Goal: Find specific page/section: Find specific page/section

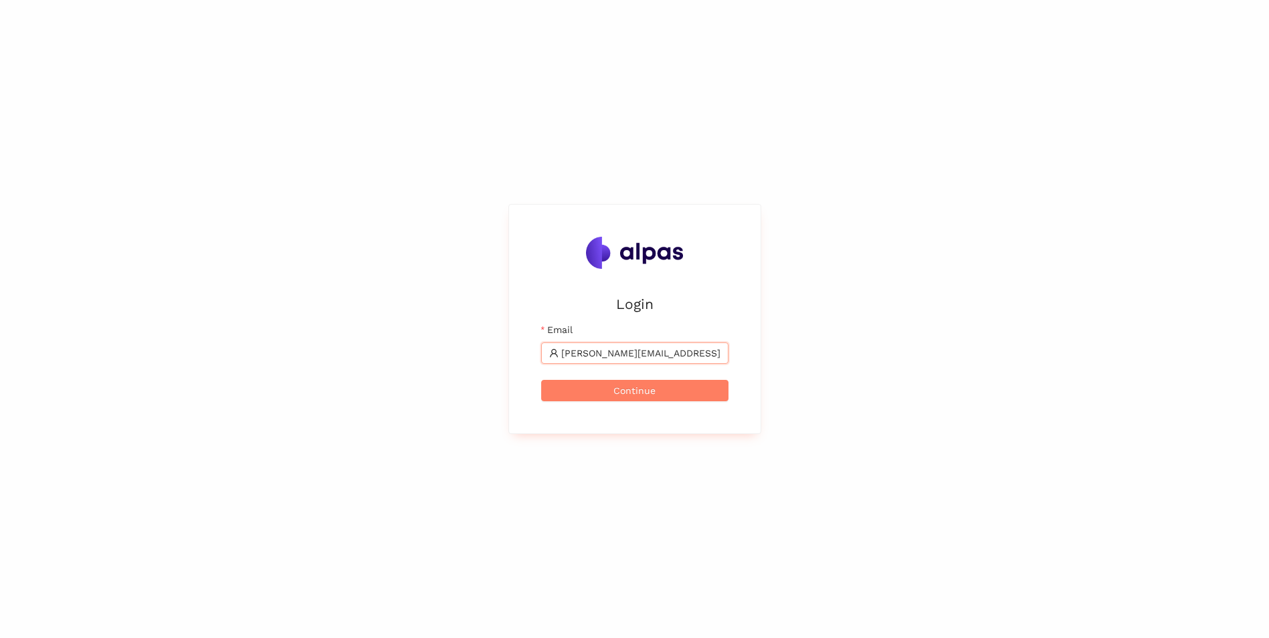
type input "[PERSON_NAME][EMAIL_ADDRESS][PERSON_NAME][DOMAIN_NAME]"
click at [541, 380] on button "Continue" at bounding box center [634, 390] width 187 height 21
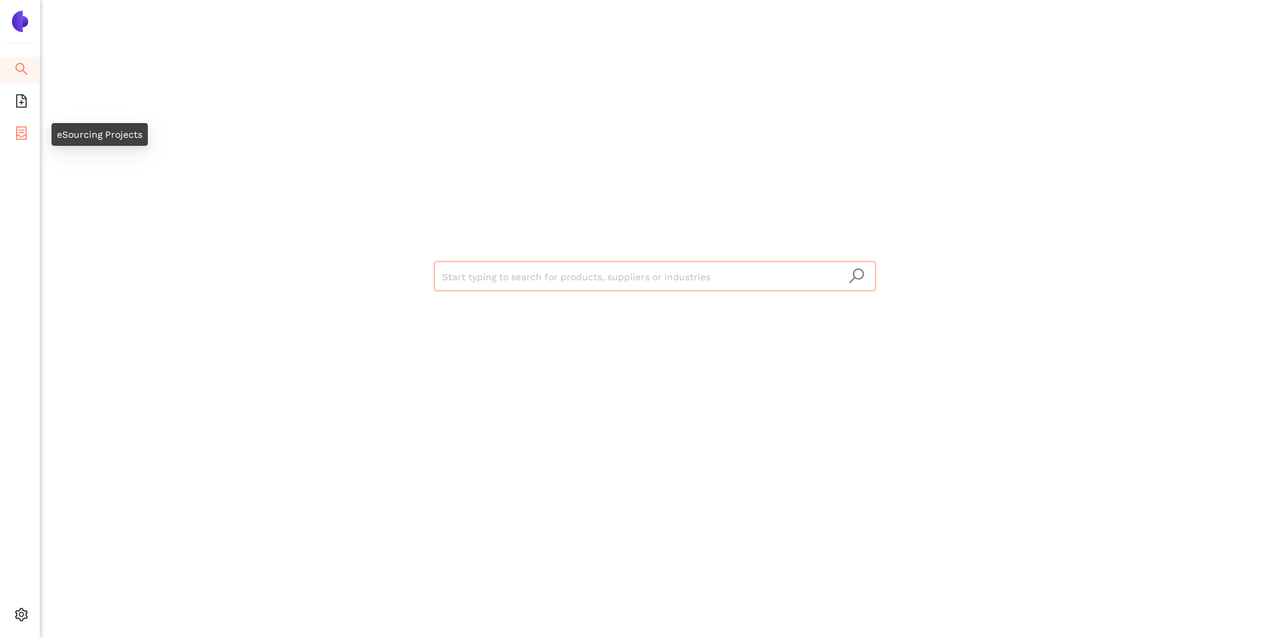
click at [11, 132] on li "eSourcing Projects" at bounding box center [19, 134] width 39 height 27
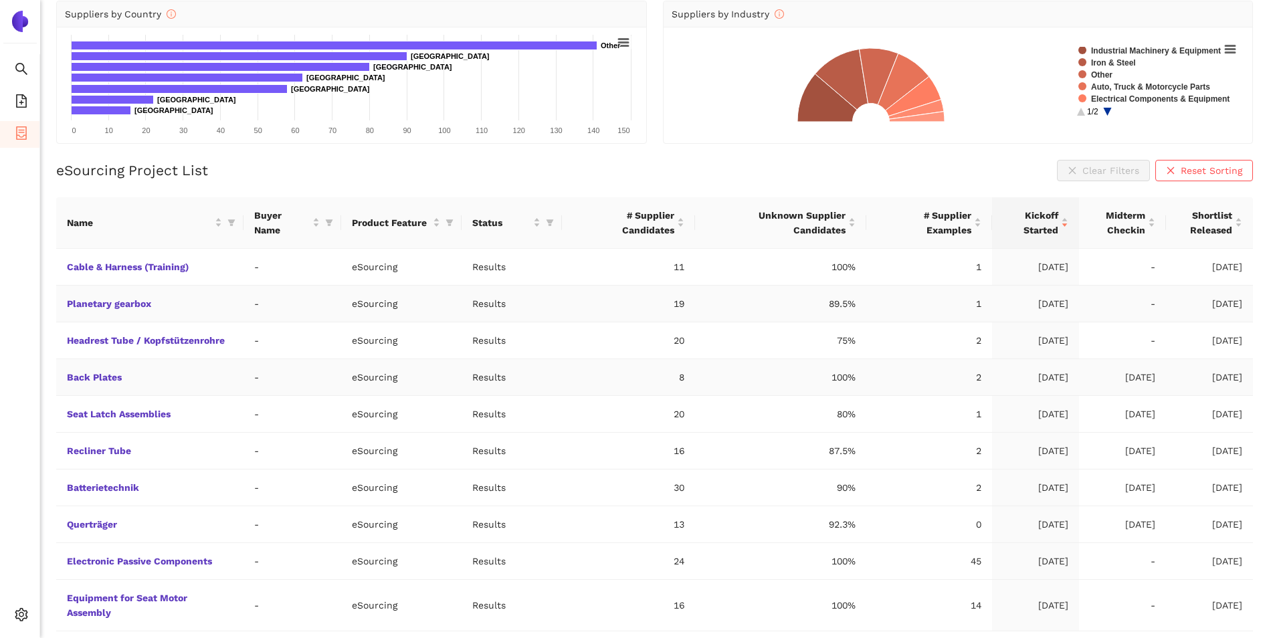
scroll to position [130, 0]
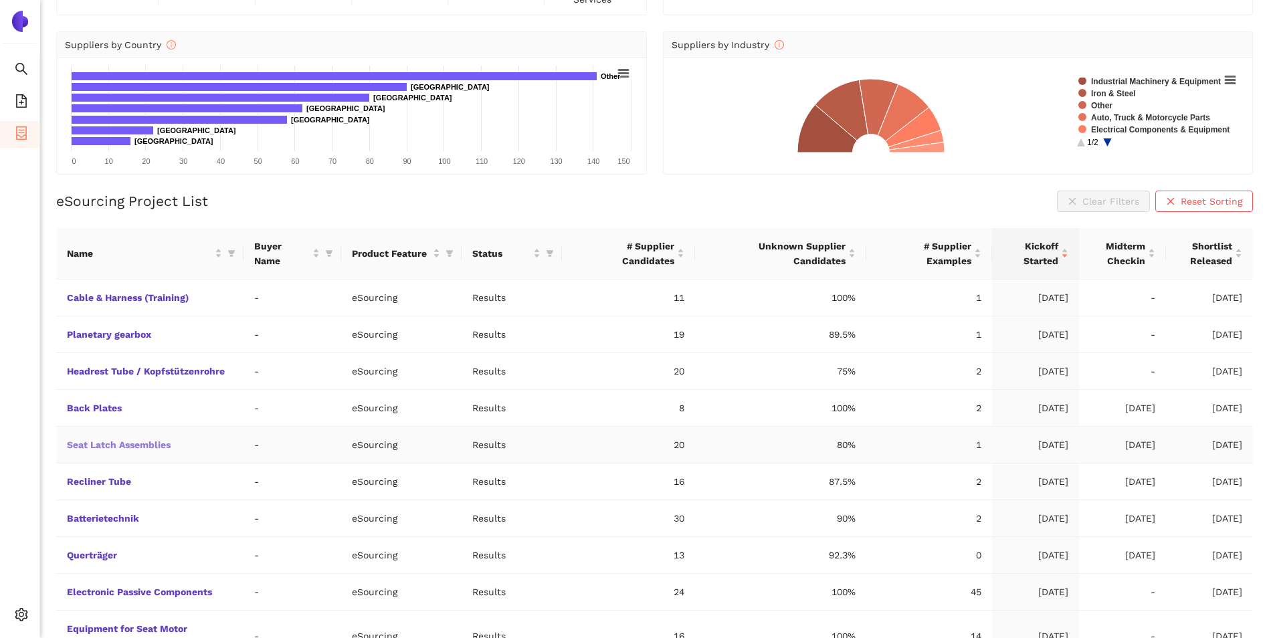
click at [0, 0] on link "Seat Latch Assemblies" at bounding box center [0, 0] width 0 height 0
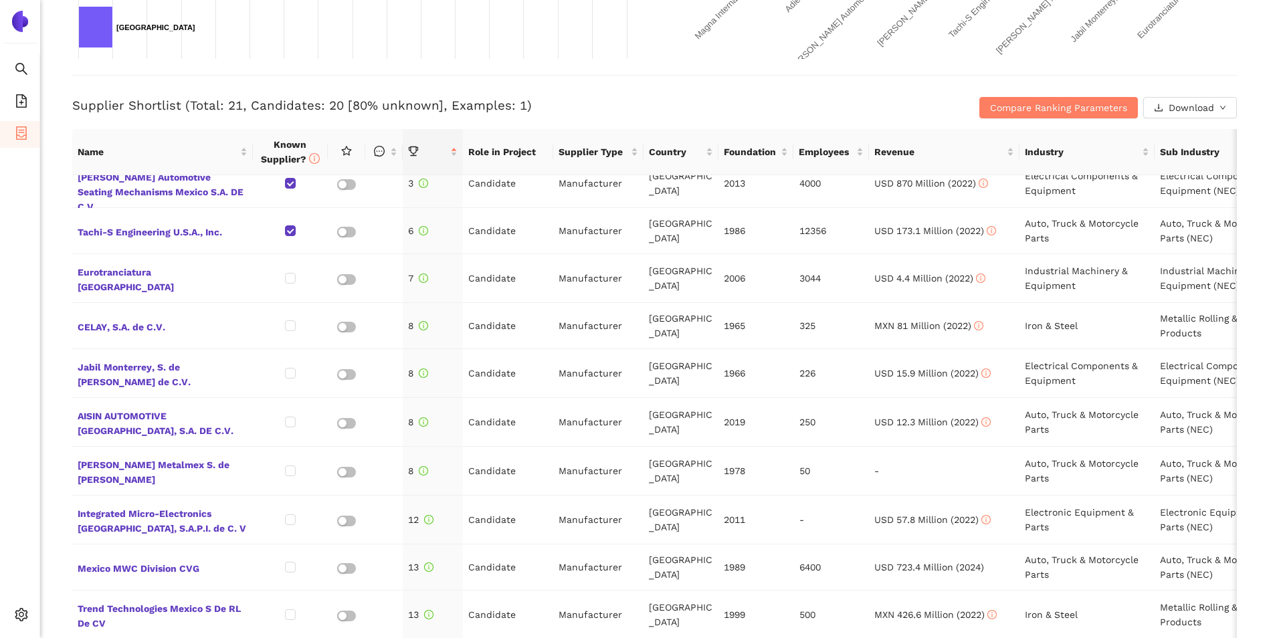
scroll to position [404, 0]
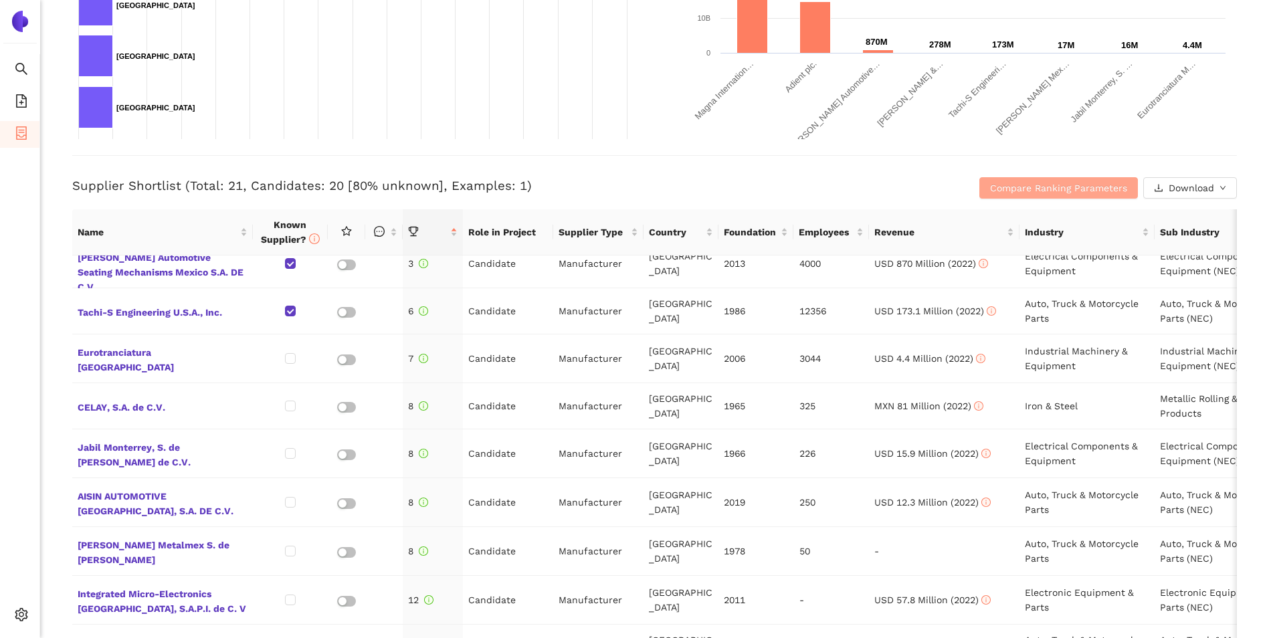
click at [1106, 192] on span "Compare Ranking Parameters" at bounding box center [1058, 188] width 137 height 15
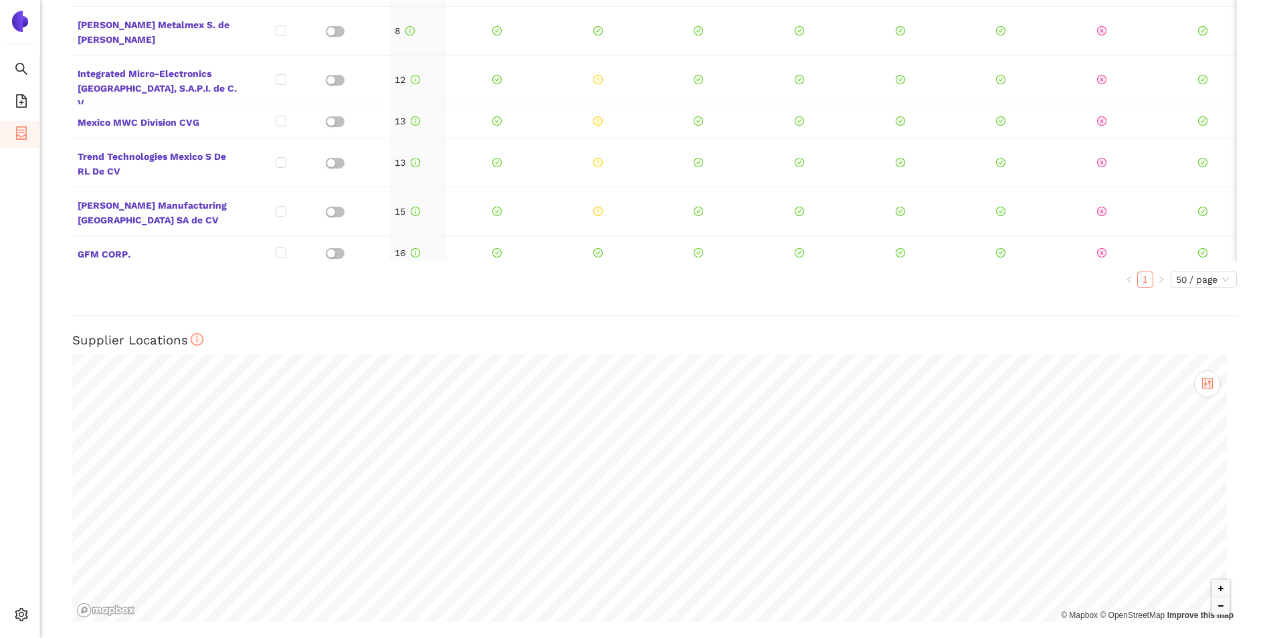
scroll to position [1020, 0]
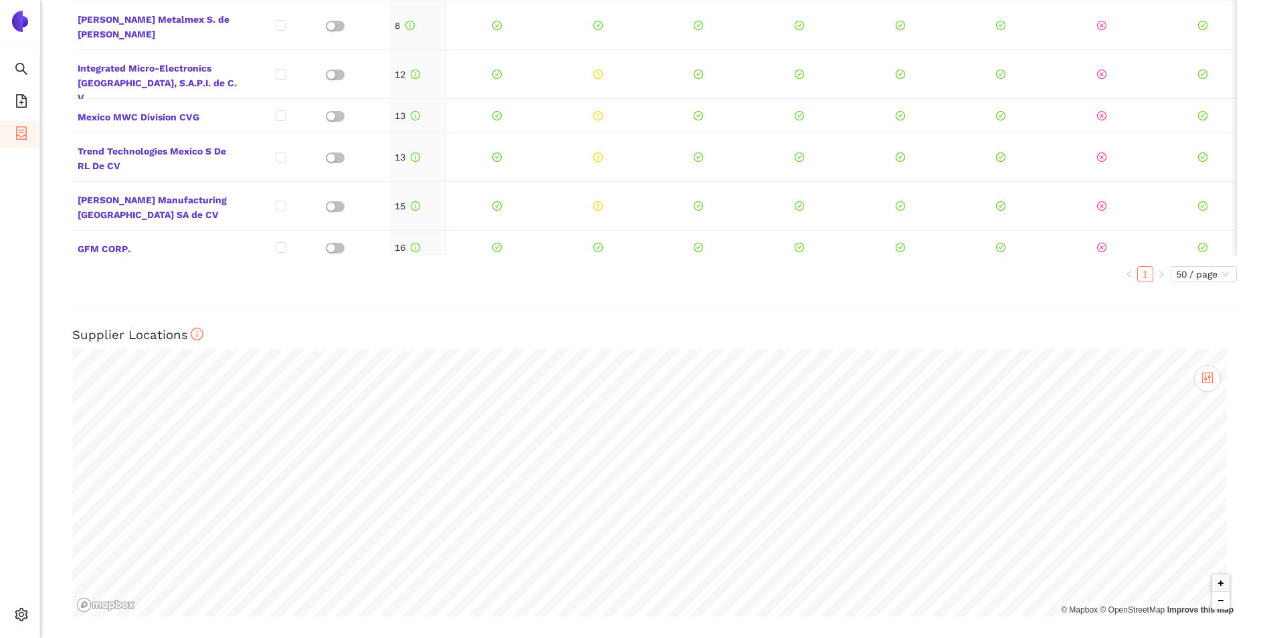
click at [1212, 602] on button "Zoom out" at bounding box center [1220, 600] width 17 height 17
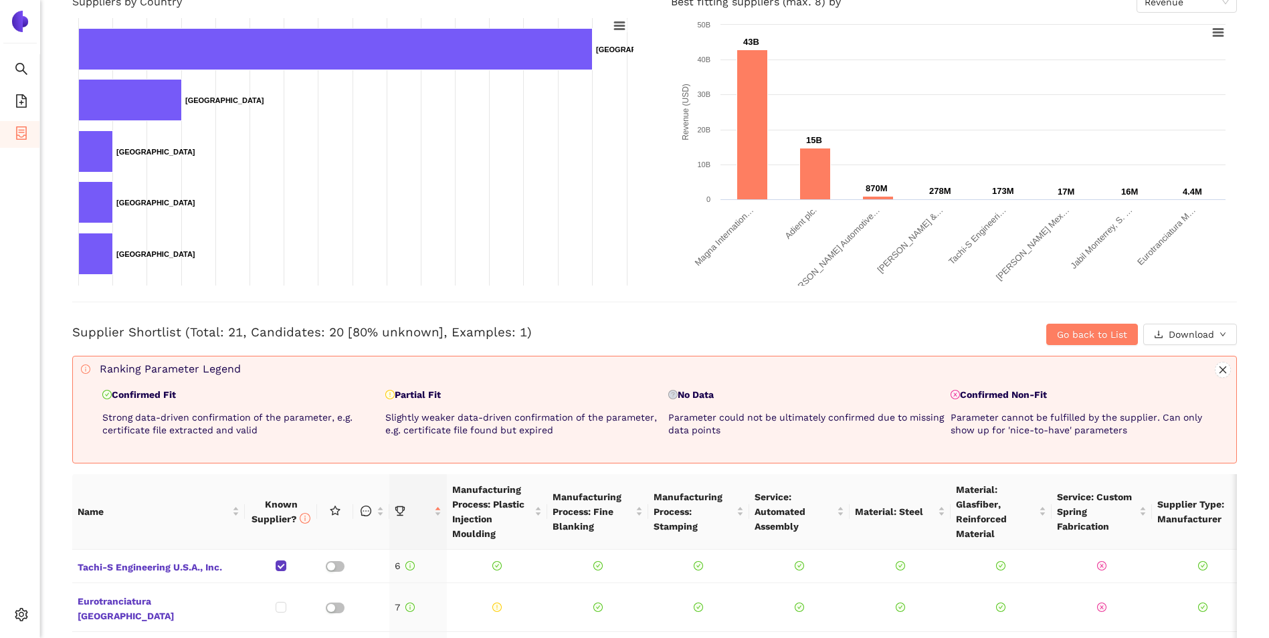
scroll to position [268, 0]
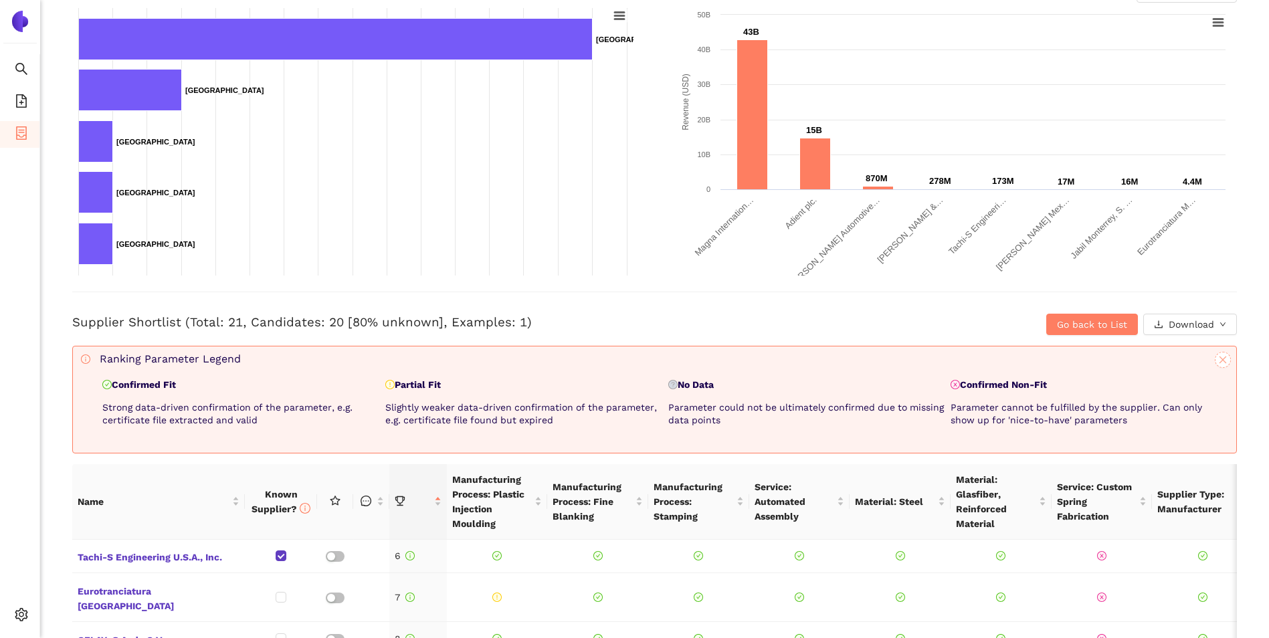
click at [1218, 363] on icon "close" at bounding box center [1222, 359] width 9 height 9
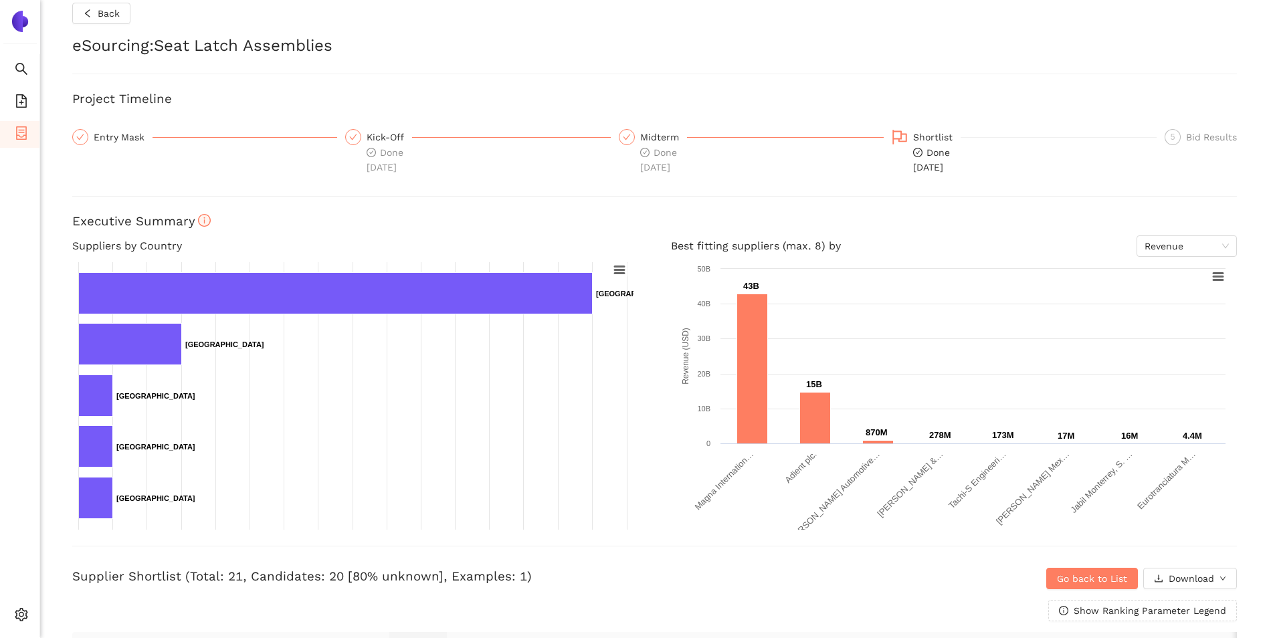
scroll to position [0, 0]
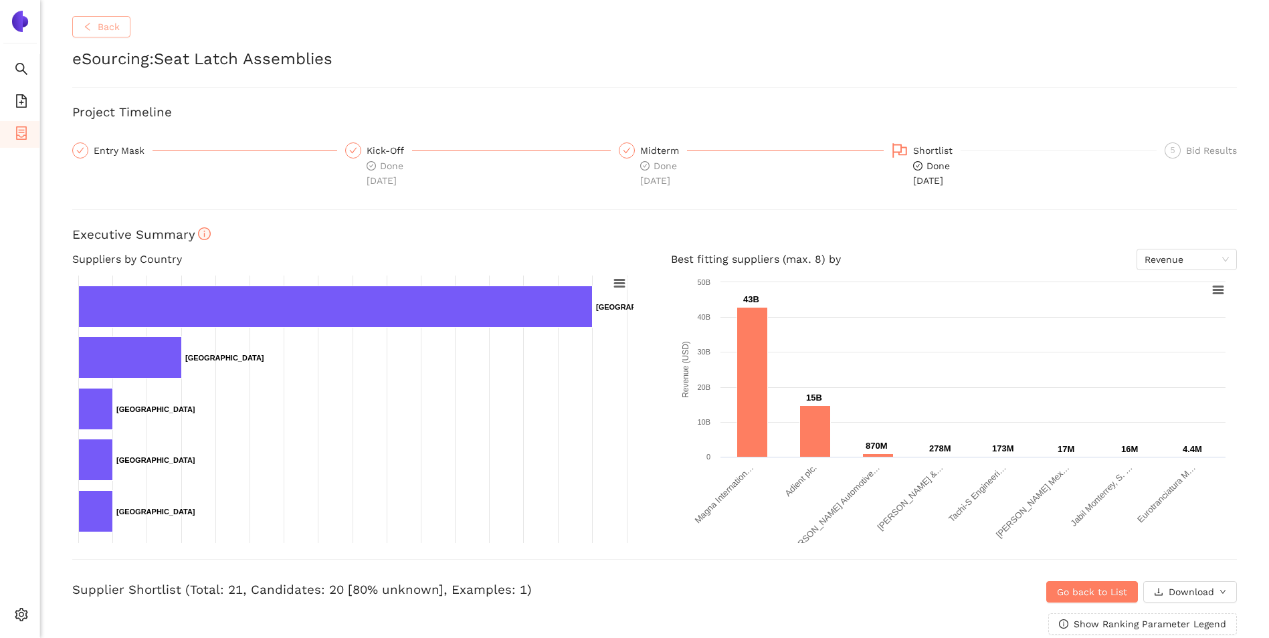
click at [98, 36] on button "Back" at bounding box center [101, 26] width 58 height 21
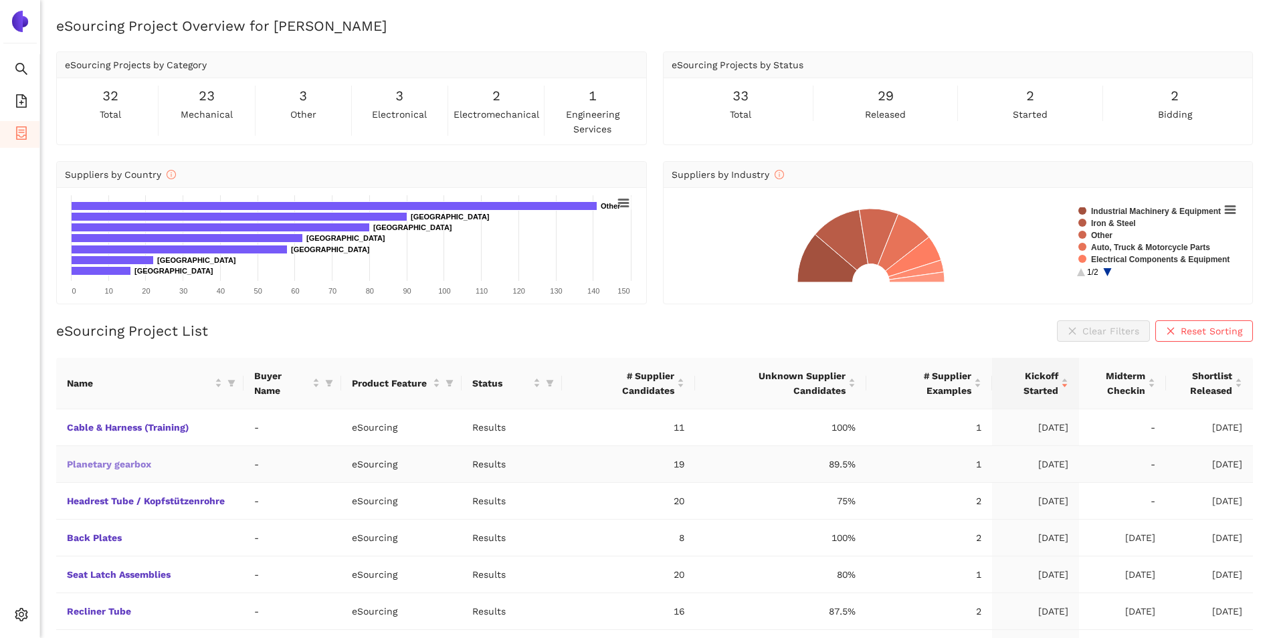
click at [0, 0] on link "Planetary gearbox" at bounding box center [0, 0] width 0 height 0
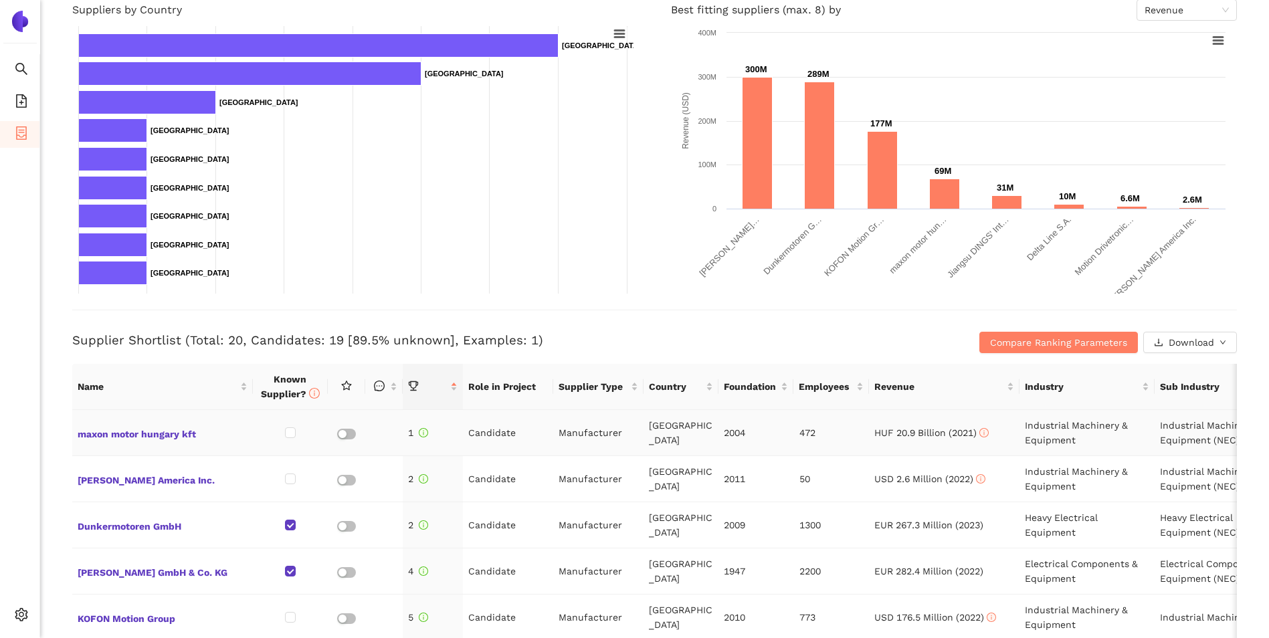
scroll to position [268, 0]
